Goal: Connect with others: Establish contact or relationships with other users

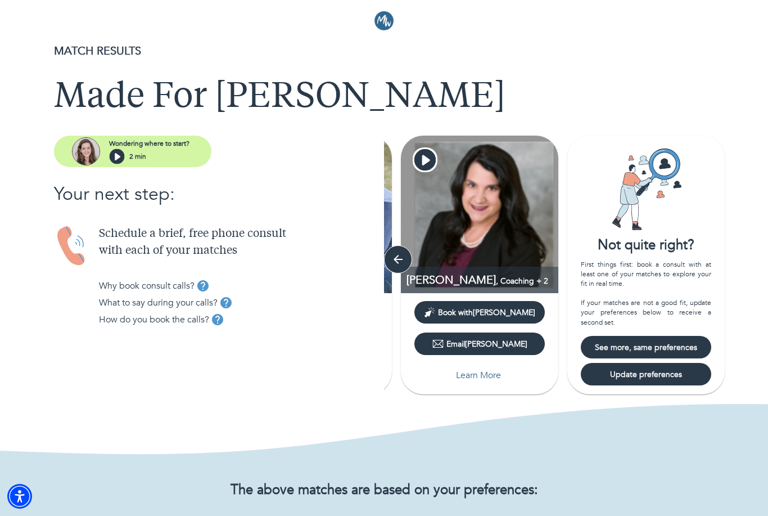
click at [497, 382] on button "Learn More" at bounding box center [479, 375] width 130 height 22
select select "3"
select select "2"
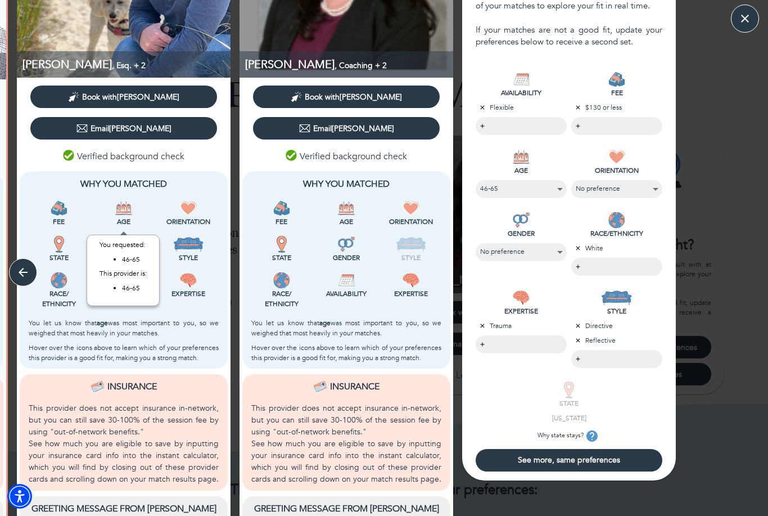
scroll to position [160, 0]
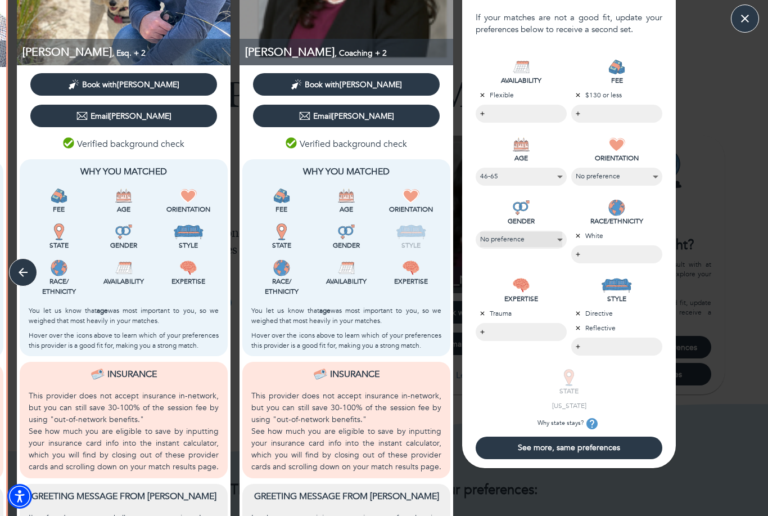
click at [558, 241] on select "No preference Female Male Non-binary" at bounding box center [521, 239] width 82 height 15
select select "2"
click at [657, 174] on div "LGBTQIA+ No preference" at bounding box center [616, 177] width 91 height 18
click at [588, 445] on span "Submit for new matches" at bounding box center [569, 447] width 178 height 11
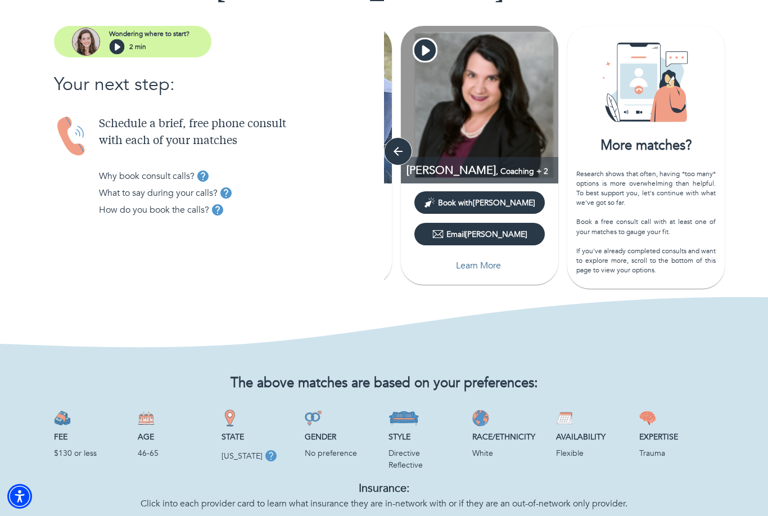
scroll to position [109, 0]
click at [510, 236] on span "Email Carol" at bounding box center [479, 234] width 121 height 11
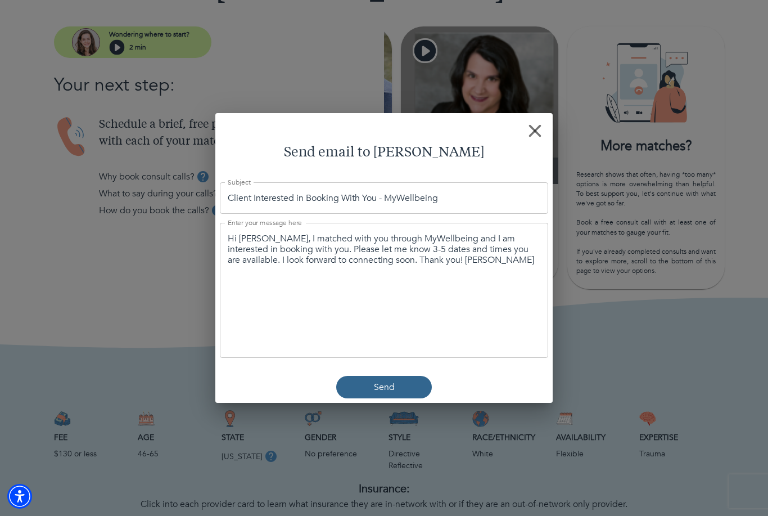
click at [396, 388] on span "Send" at bounding box center [384, 386] width 87 height 13
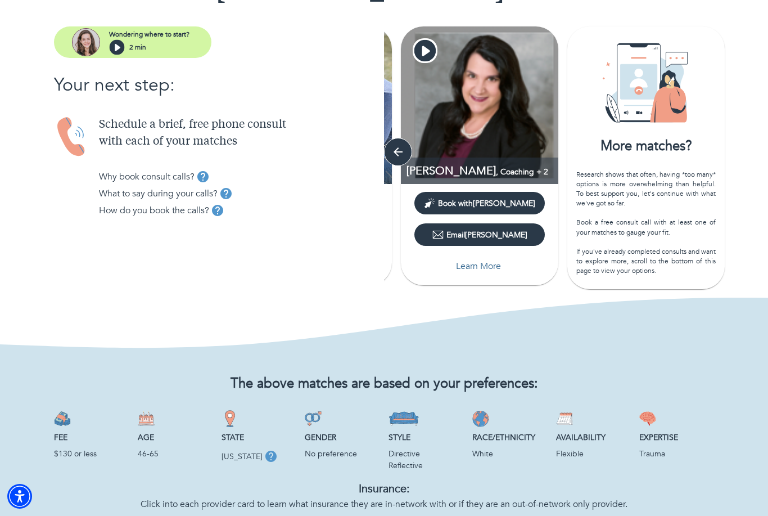
click at [491, 132] on img at bounding box center [479, 104] width 157 height 157
click at [496, 175] on span ", Coaching + 2" at bounding box center [522, 171] width 52 height 11
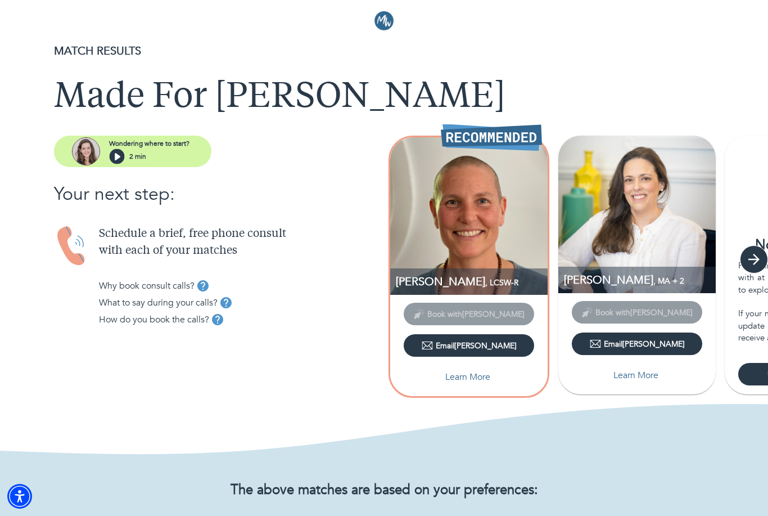
click at [755, 265] on icon "button" at bounding box center [754, 259] width 17 height 17
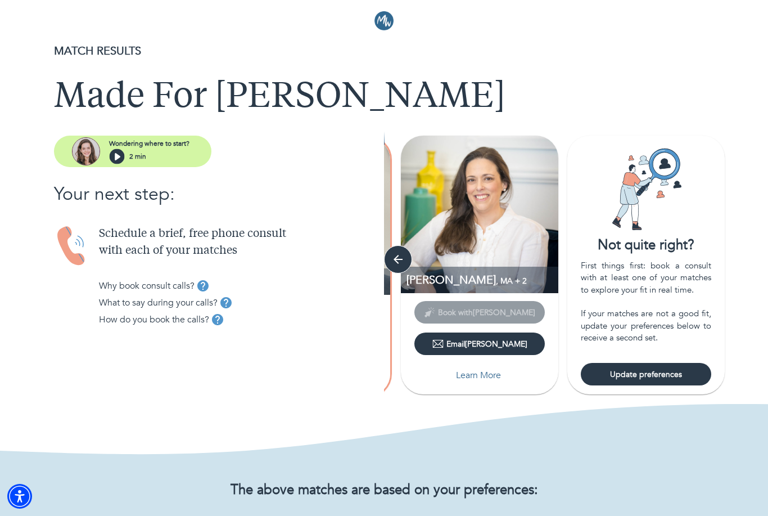
click at [685, 373] on span "Update preferences" at bounding box center [645, 374] width 121 height 11
select select "3"
select select "2"
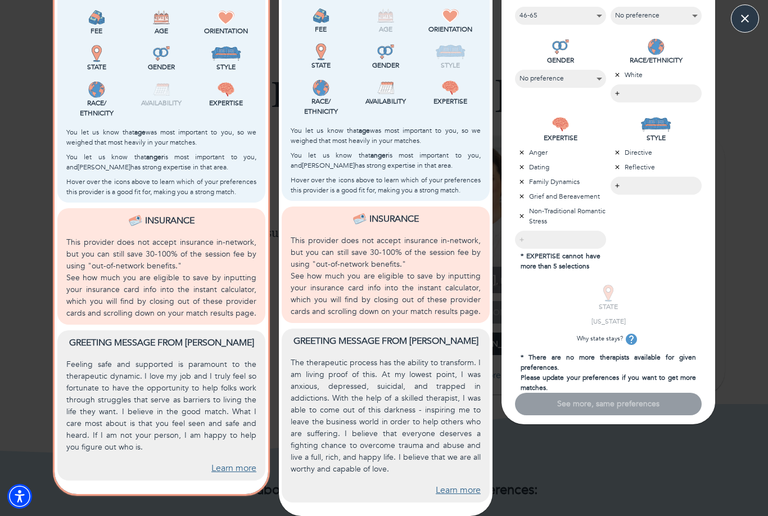
scroll to position [320, 0]
click at [235, 474] on link "Learn more" at bounding box center [233, 468] width 45 height 13
